Goal: Use online tool/utility: Utilize a website feature to perform a specific function

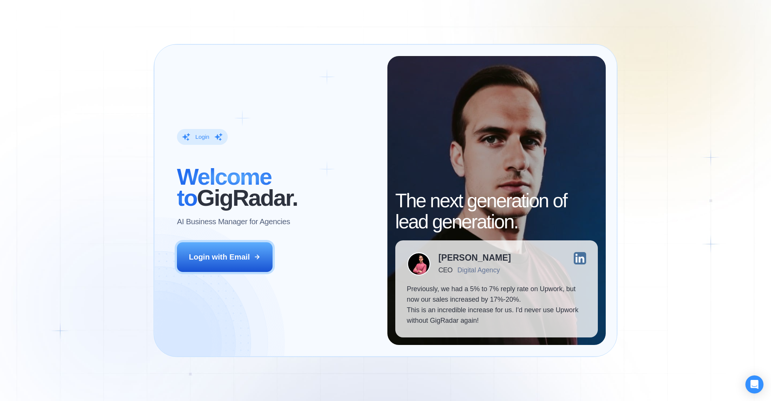
click at [207, 138] on div "Login" at bounding box center [202, 137] width 14 height 8
click at [241, 268] on button "Login with Email" at bounding box center [224, 257] width 95 height 30
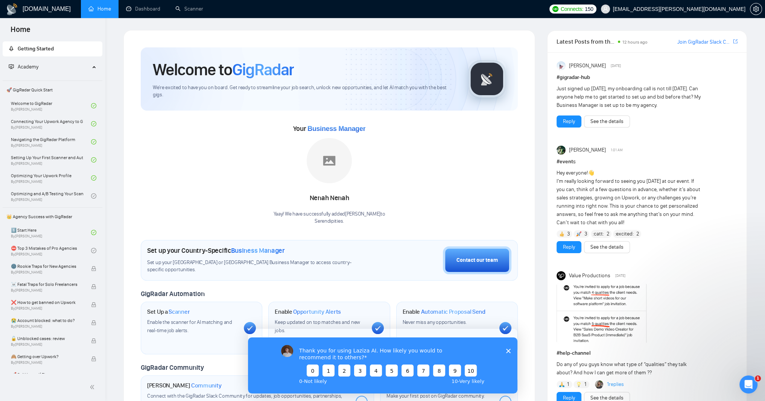
click at [505, 343] on div "Thank you for using Laziza AI. How likely you would to recommend it to others? …" at bounding box center [382, 366] width 269 height 56
click at [510, 349] on icon "Close survey" at bounding box center [508, 351] width 5 height 5
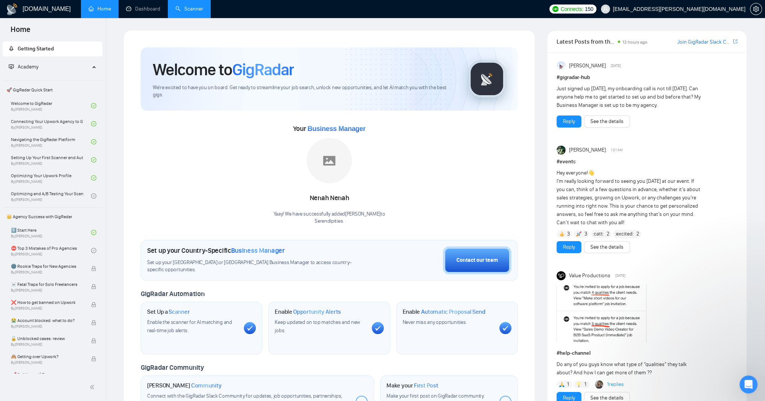
click at [203, 8] on link "Scanner" at bounding box center [189, 9] width 28 height 6
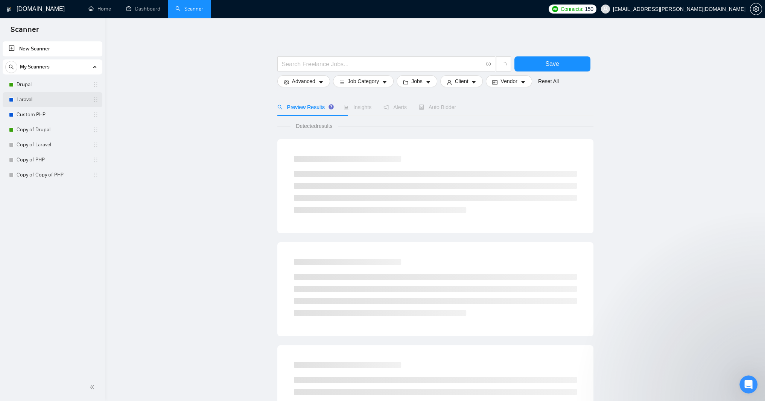
click at [32, 101] on link "Laravel" at bounding box center [52, 99] width 71 height 15
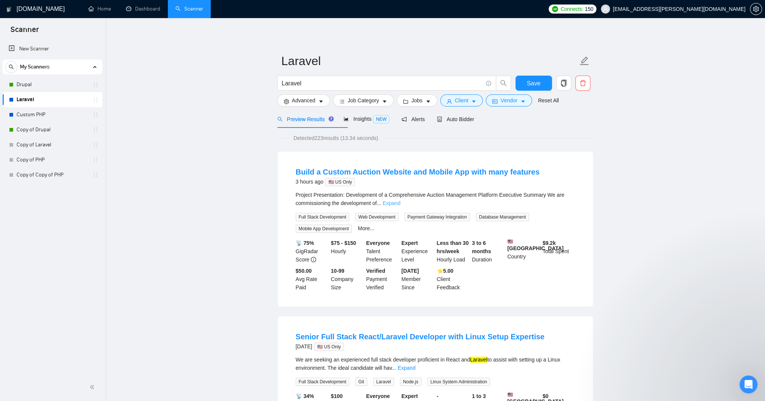
click at [400, 206] on link "Expand" at bounding box center [392, 203] width 18 height 6
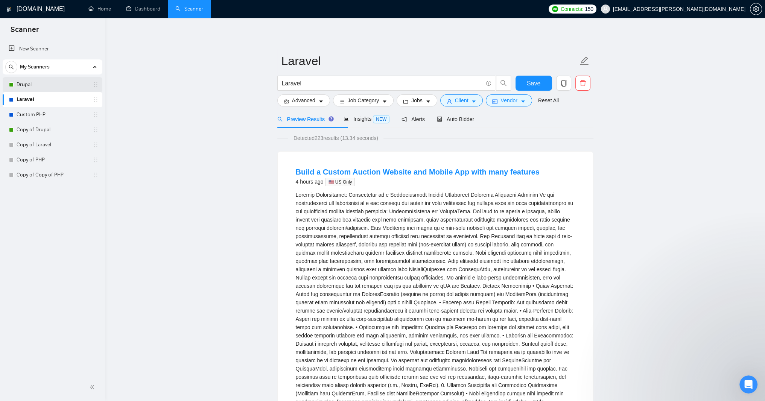
click at [34, 82] on link "Drupal" at bounding box center [52, 84] width 71 height 15
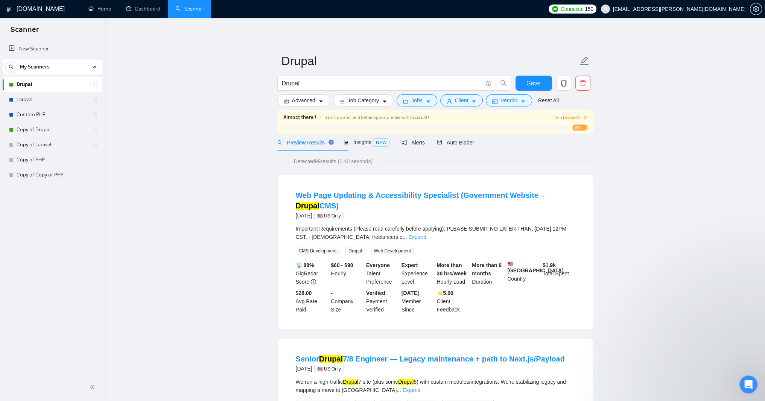
click at [41, 87] on link "Drupal" at bounding box center [52, 84] width 71 height 15
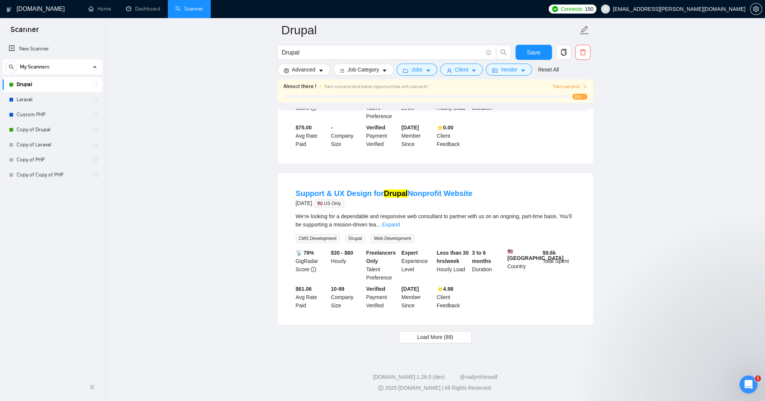
scroll to position [2169, 0]
